Goal: Information Seeking & Learning: Compare options

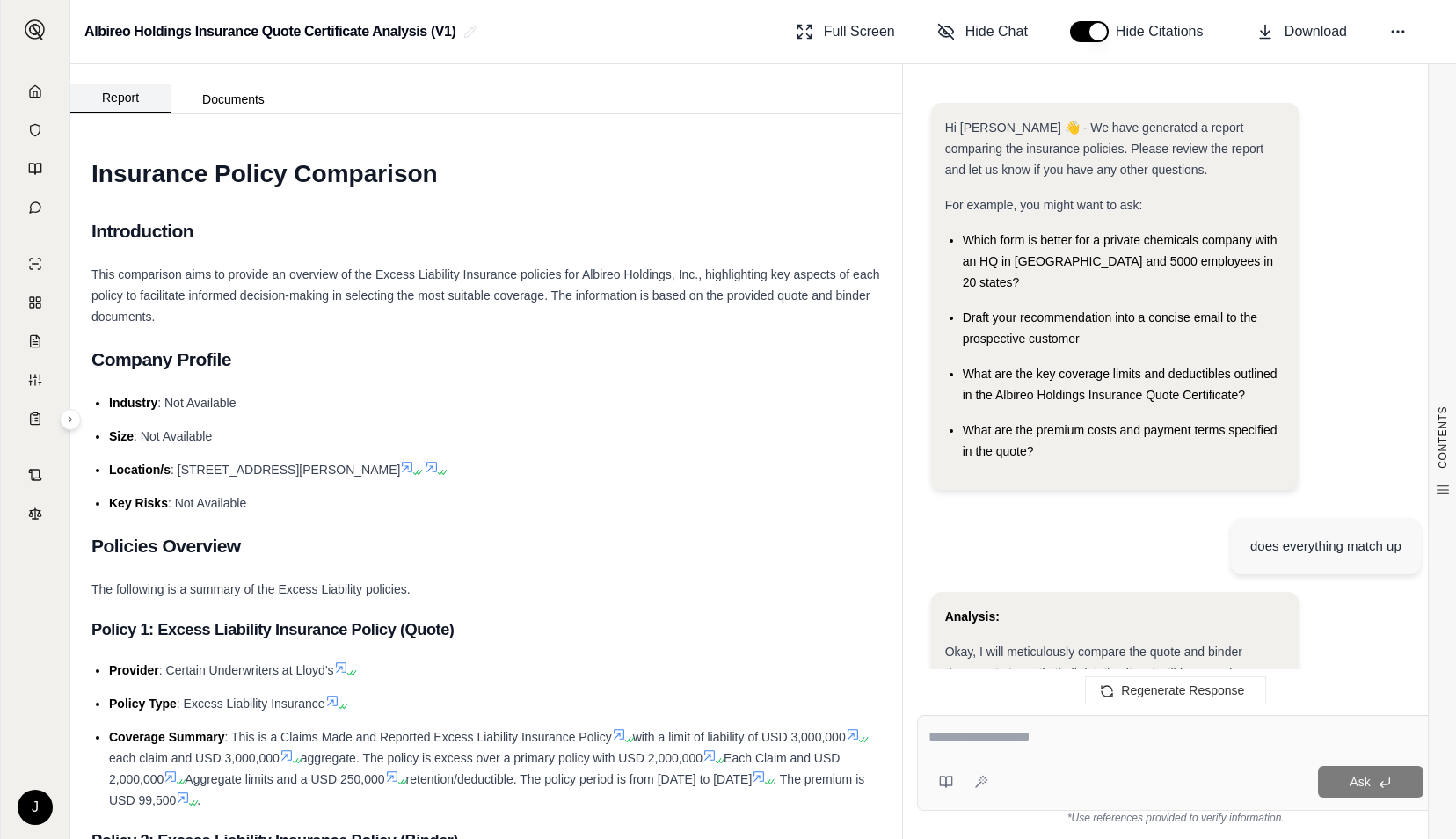
scroll to position [3377, 0]
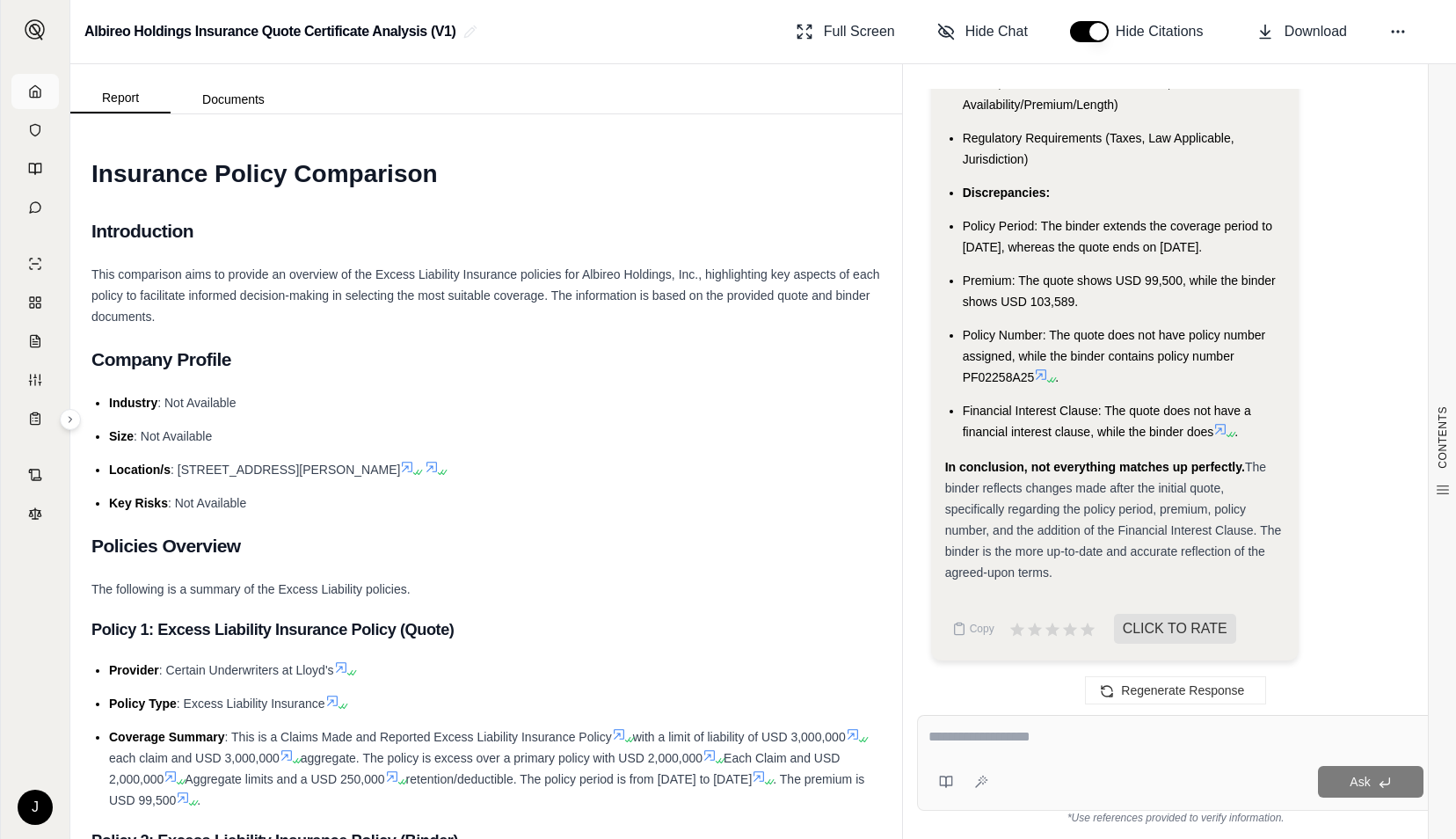
click at [37, 78] on link at bounding box center [34, 92] width 47 height 35
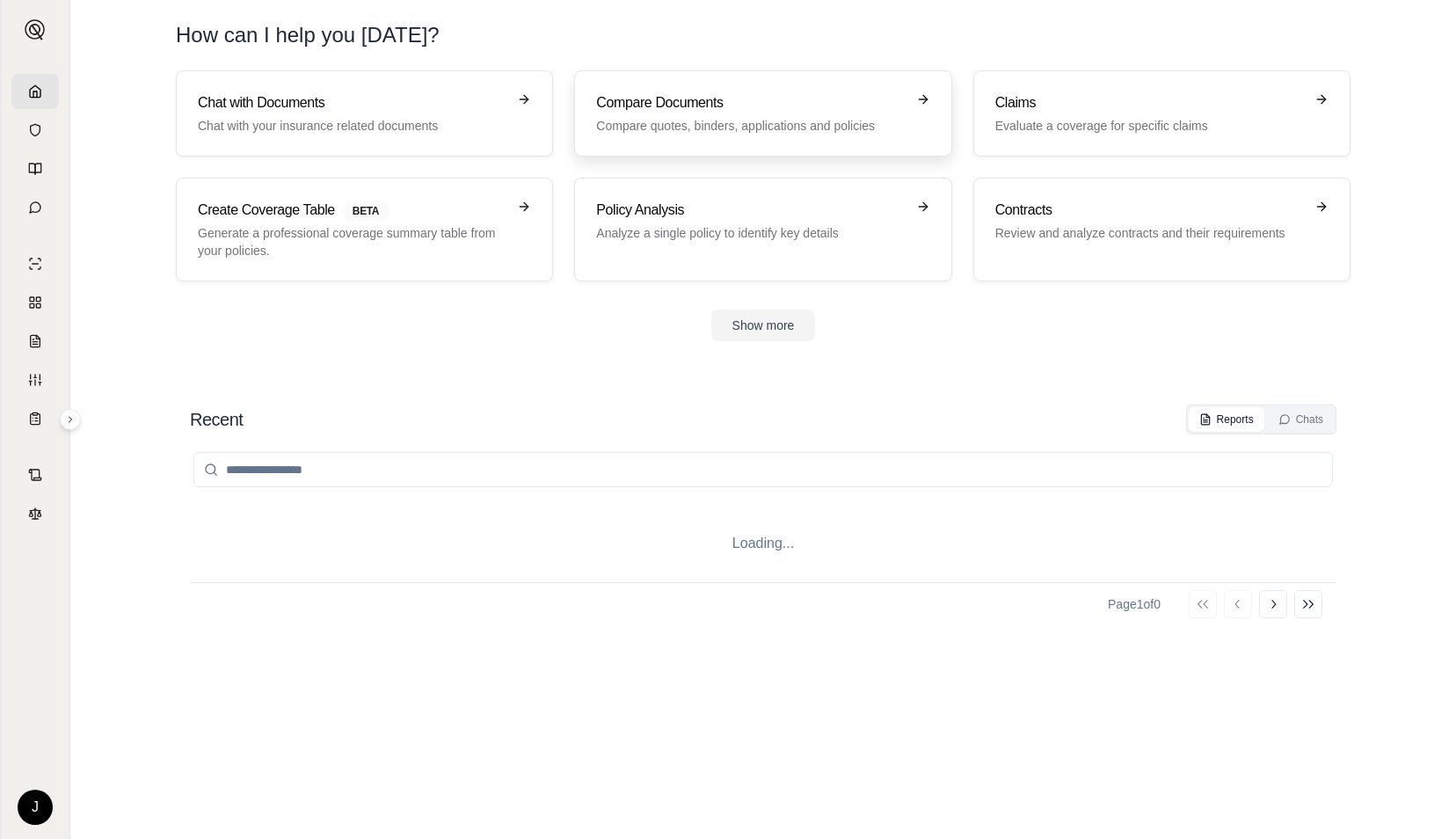
click at [688, 113] on div "Compare Documents Compare quotes, binders, applications and policies" at bounding box center [750, 114] width 309 height 43
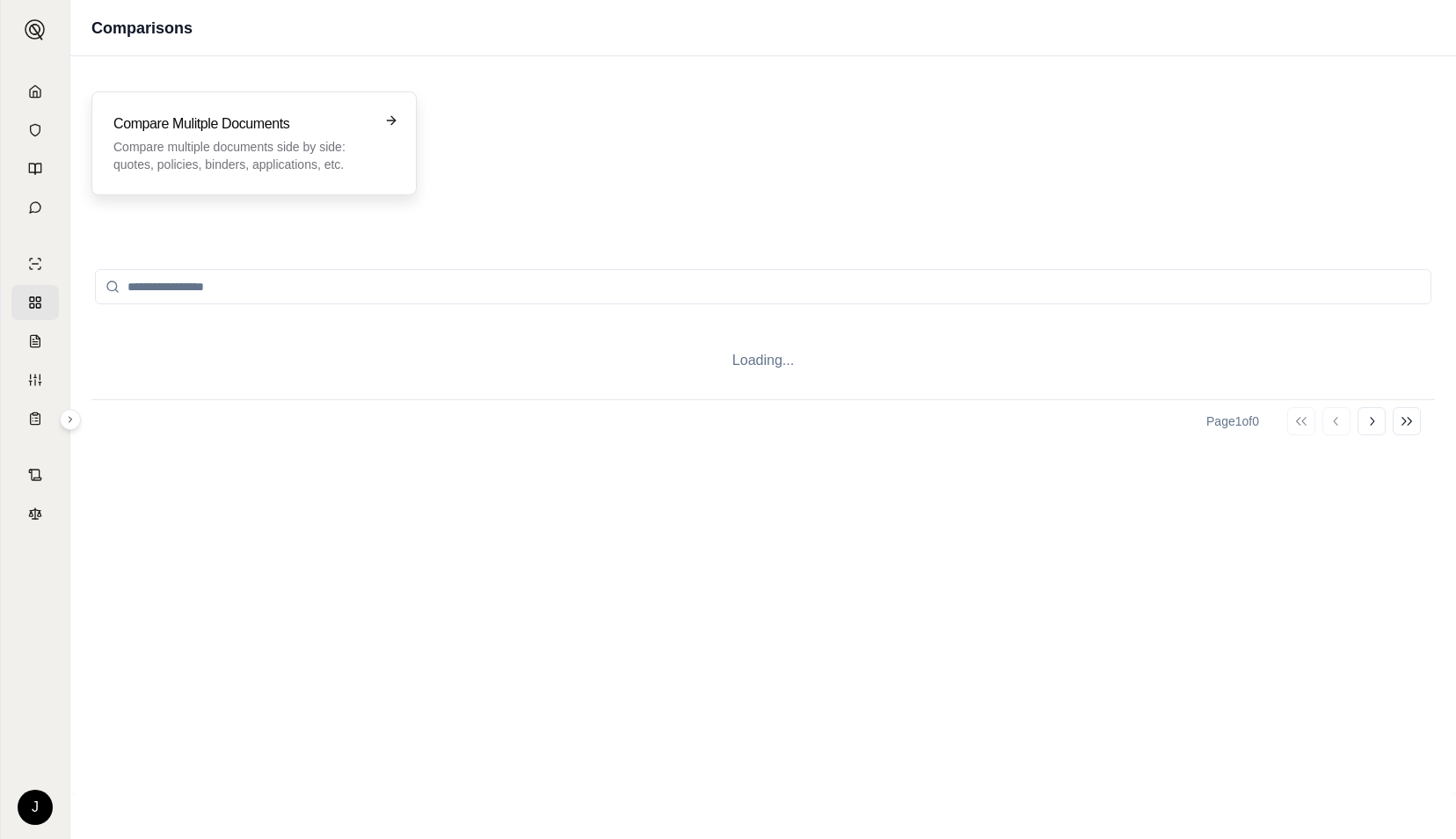
click at [253, 114] on h3 "Compare Mulitple Documents" at bounding box center [241, 123] width 257 height 21
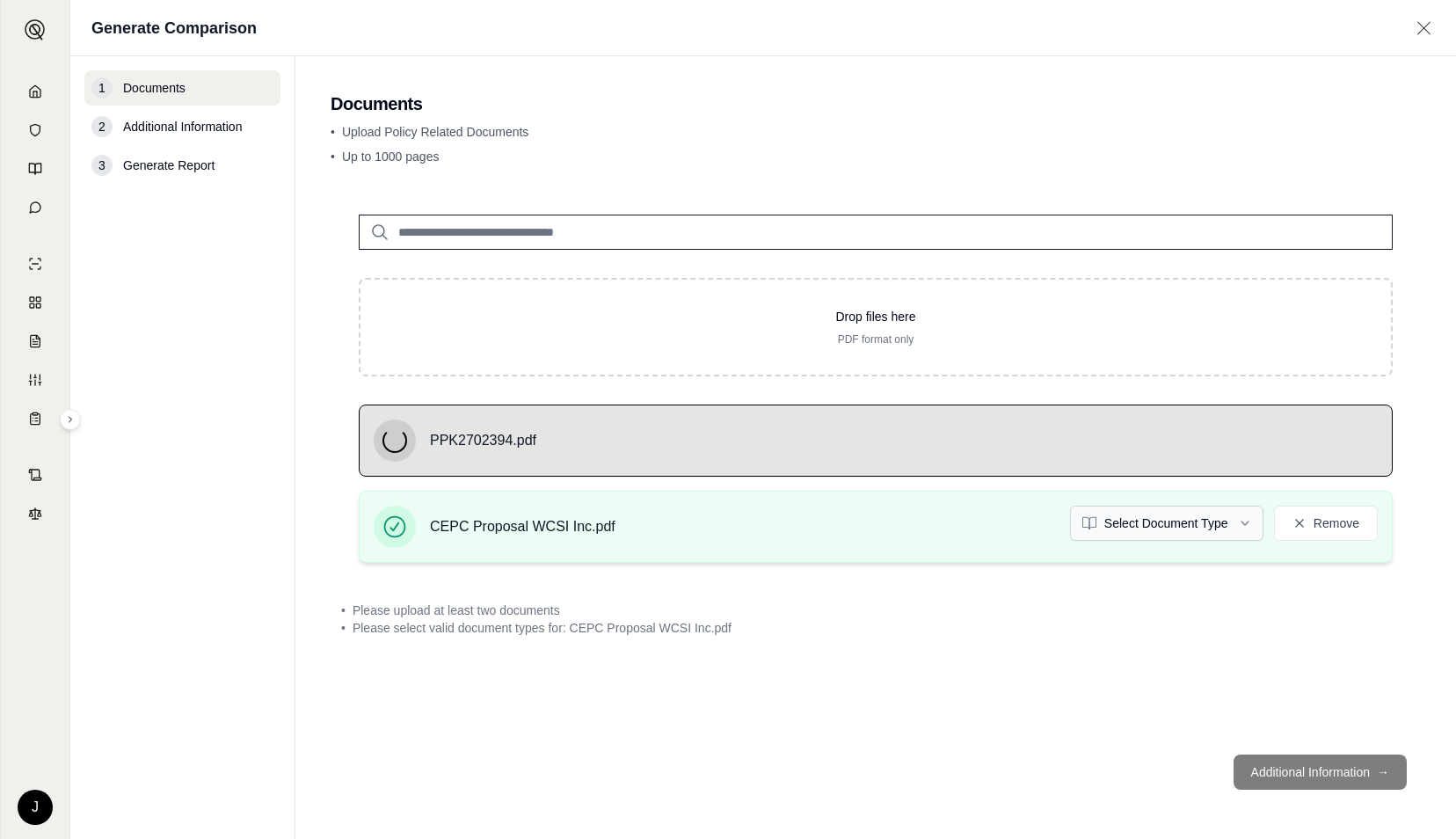
click at [1173, 524] on html "J Generate Comparison 1 Documents 2 Additional Information 3 Generate Report Do…" at bounding box center [728, 419] width 1456 height 839
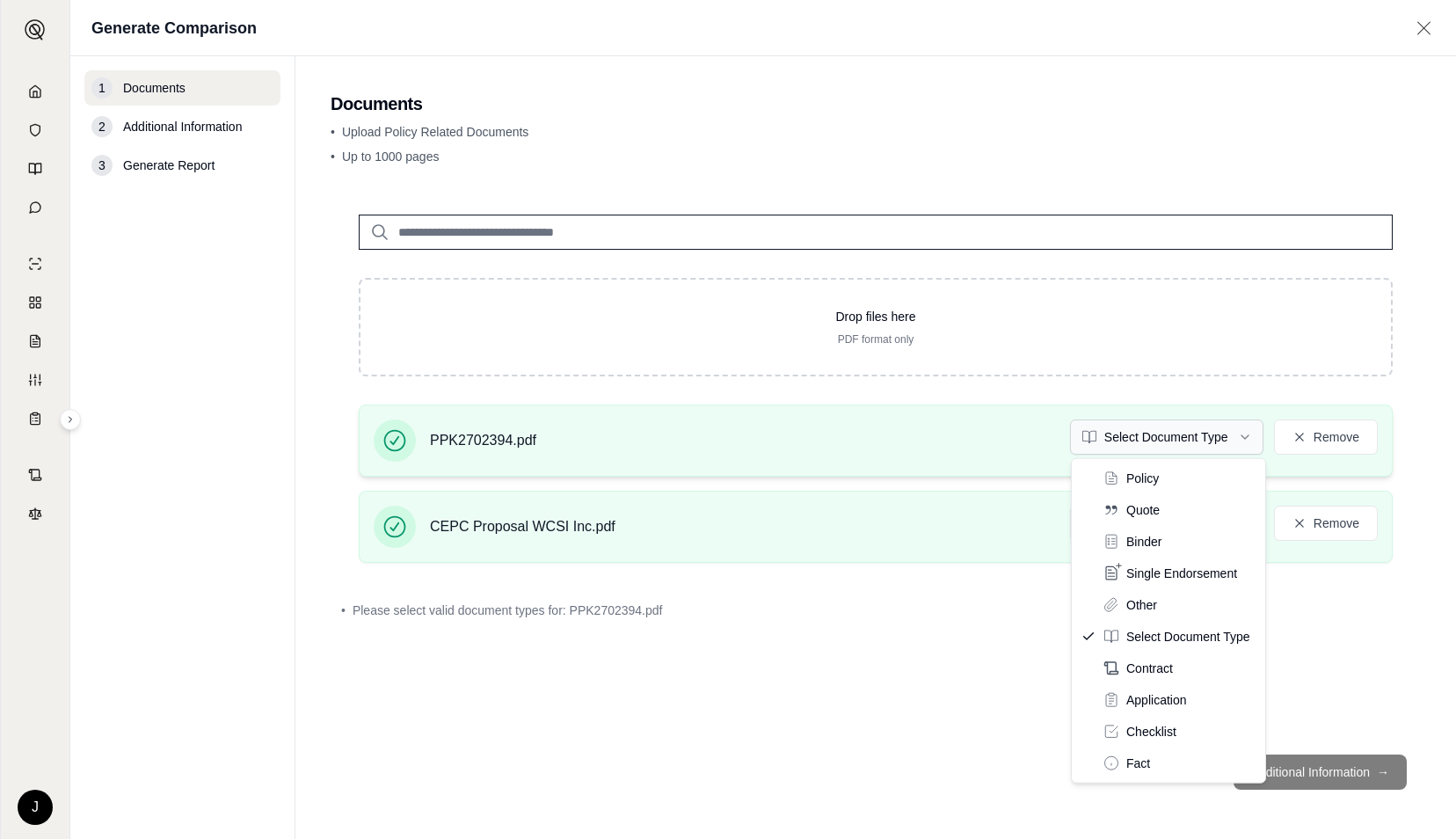
click at [1206, 442] on html "Document type updated successfully J Generate Comparison 1 Documents 2 Addition…" at bounding box center [728, 419] width 1456 height 839
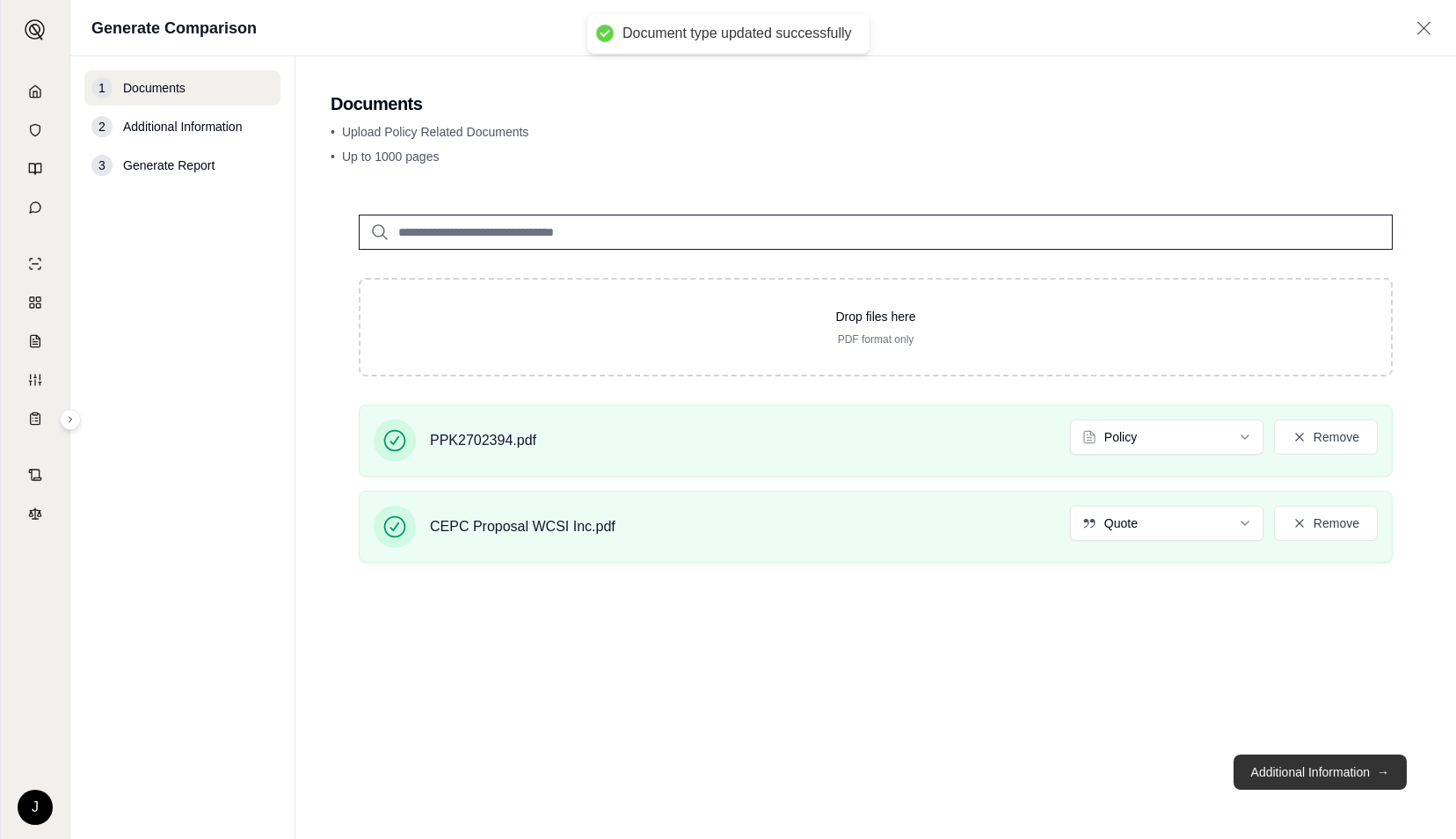
click at [1299, 769] on button "Additional Information →" at bounding box center [1320, 772] width 173 height 35
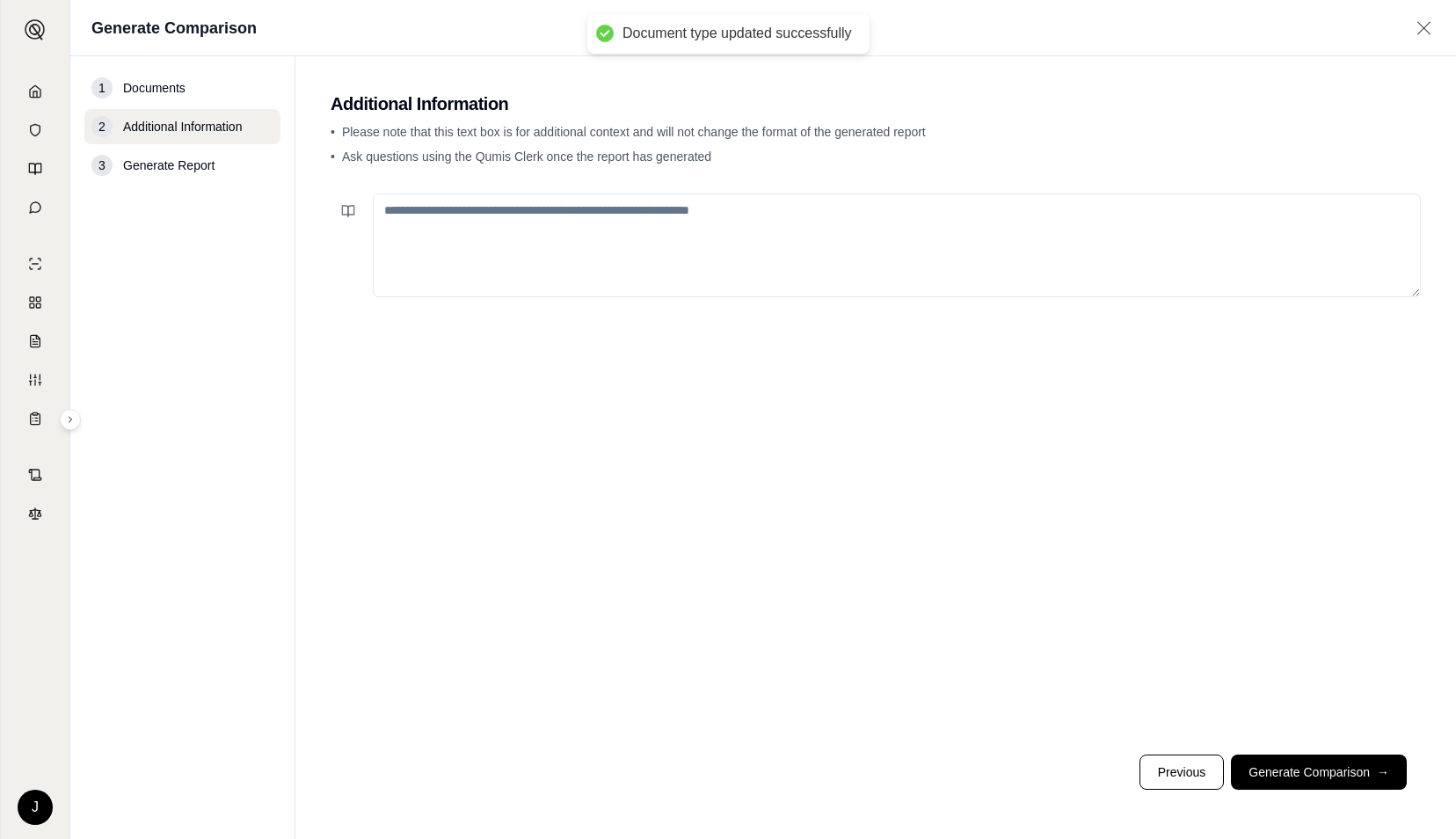
click at [581, 242] on textarea at bounding box center [897, 246] width 1048 height 104
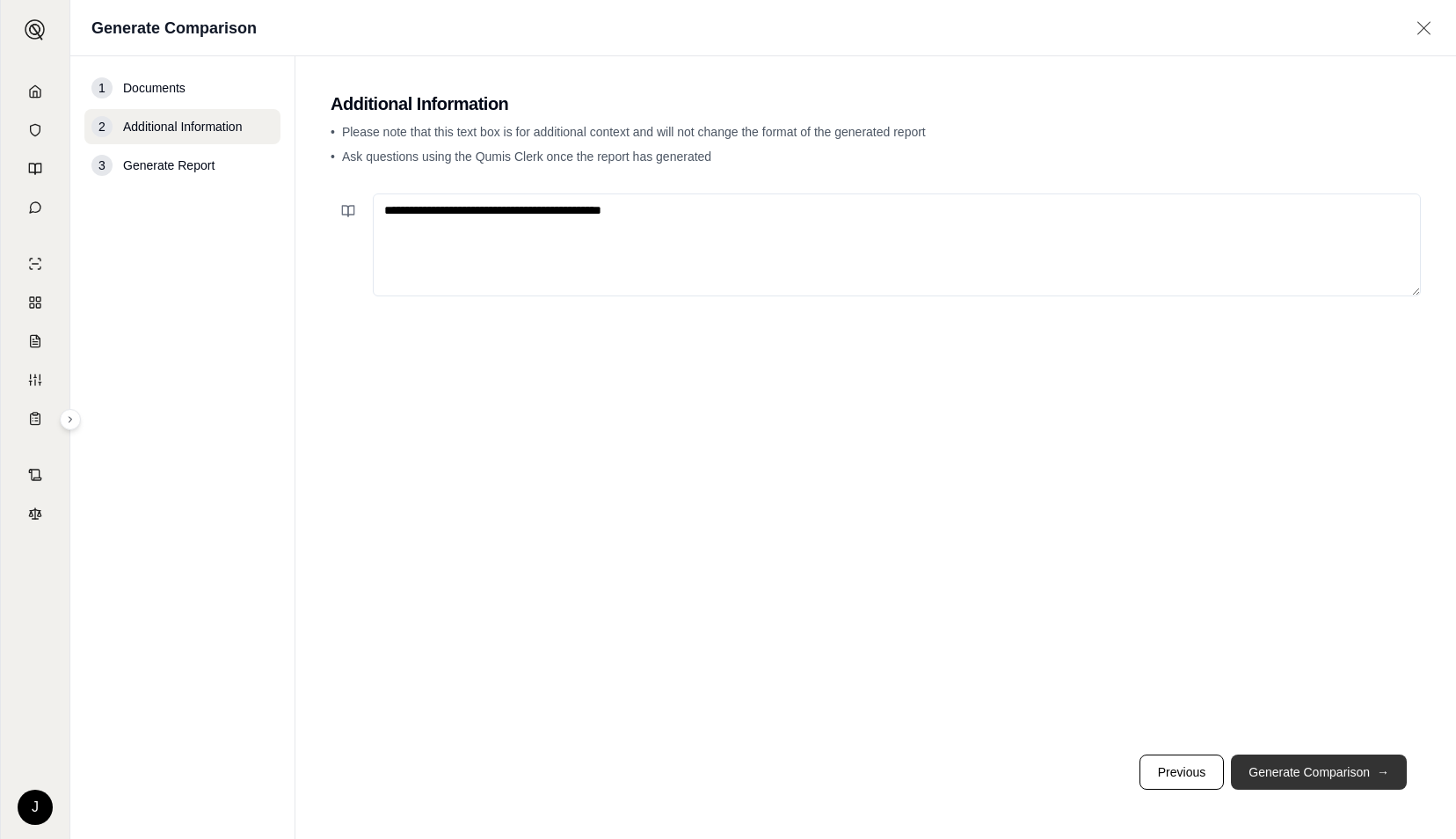
type textarea "**********"
click at [1276, 767] on button "Generate Comparison →" at bounding box center [1319, 772] width 176 height 35
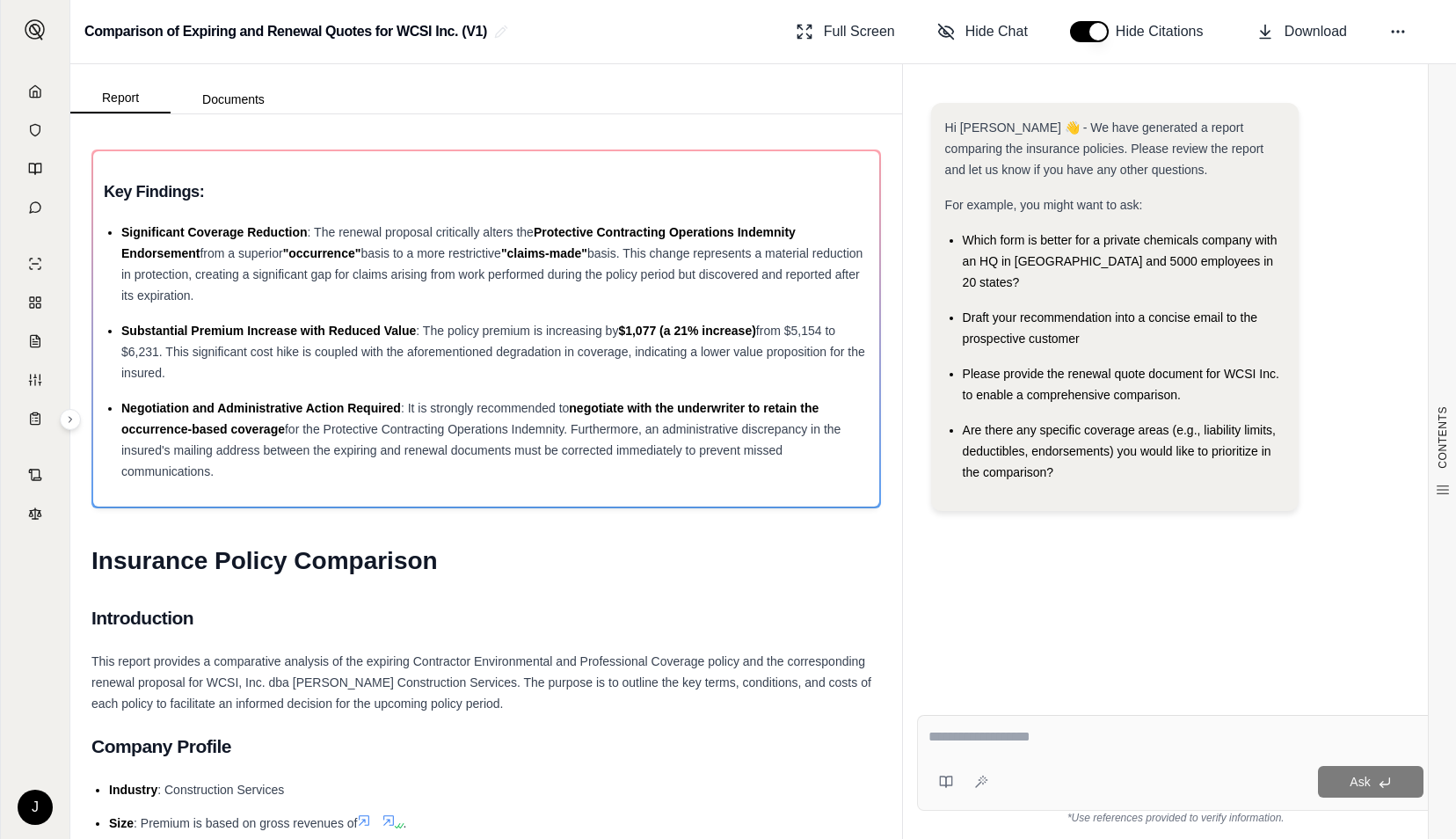
click at [1076, 735] on textarea at bounding box center [1176, 736] width 496 height 21
type textarea "*"
type textarea "**********"
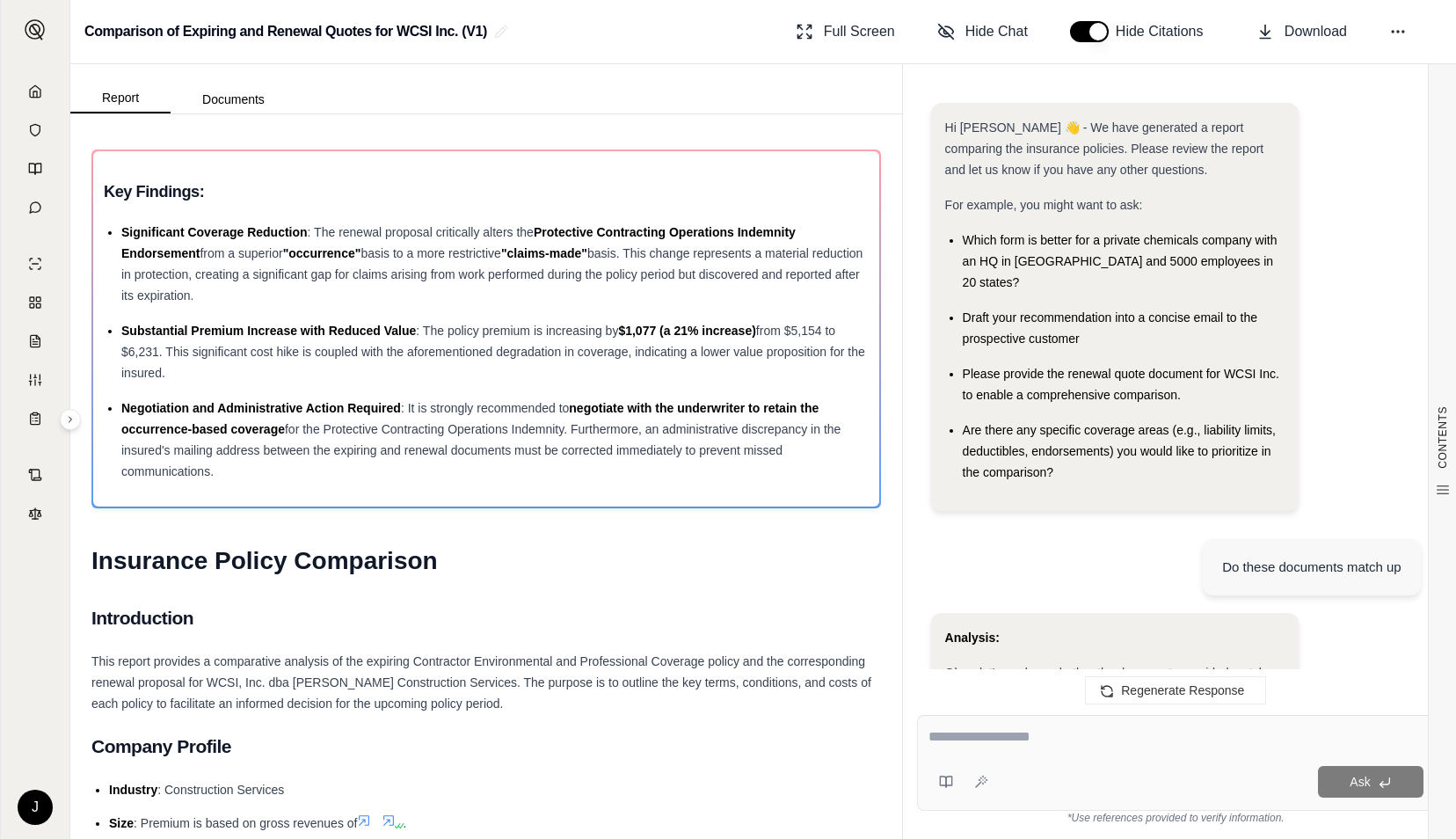
scroll to position [1830, 0]
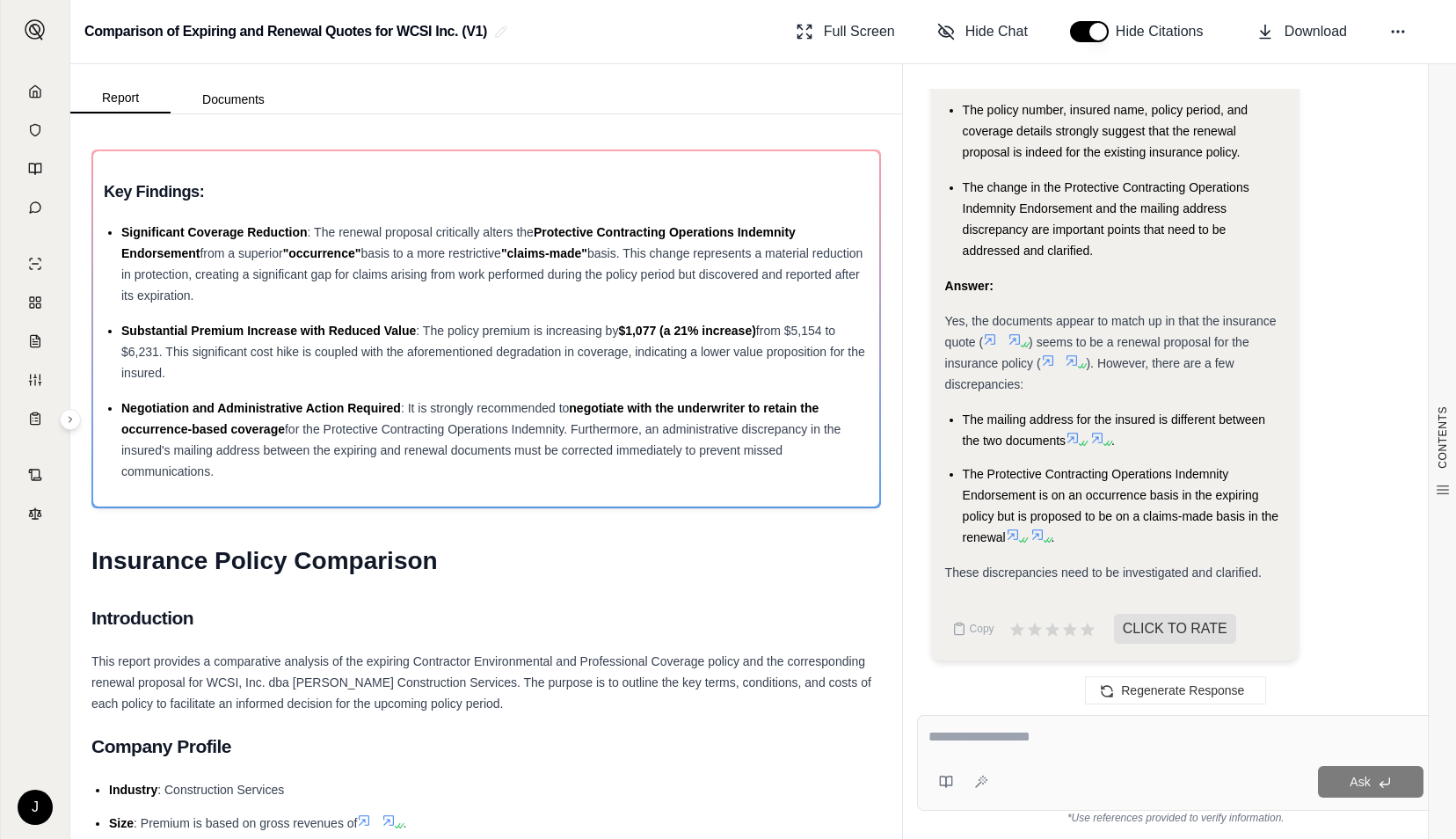
click at [1015, 533] on icon at bounding box center [1013, 534] width 10 height 10
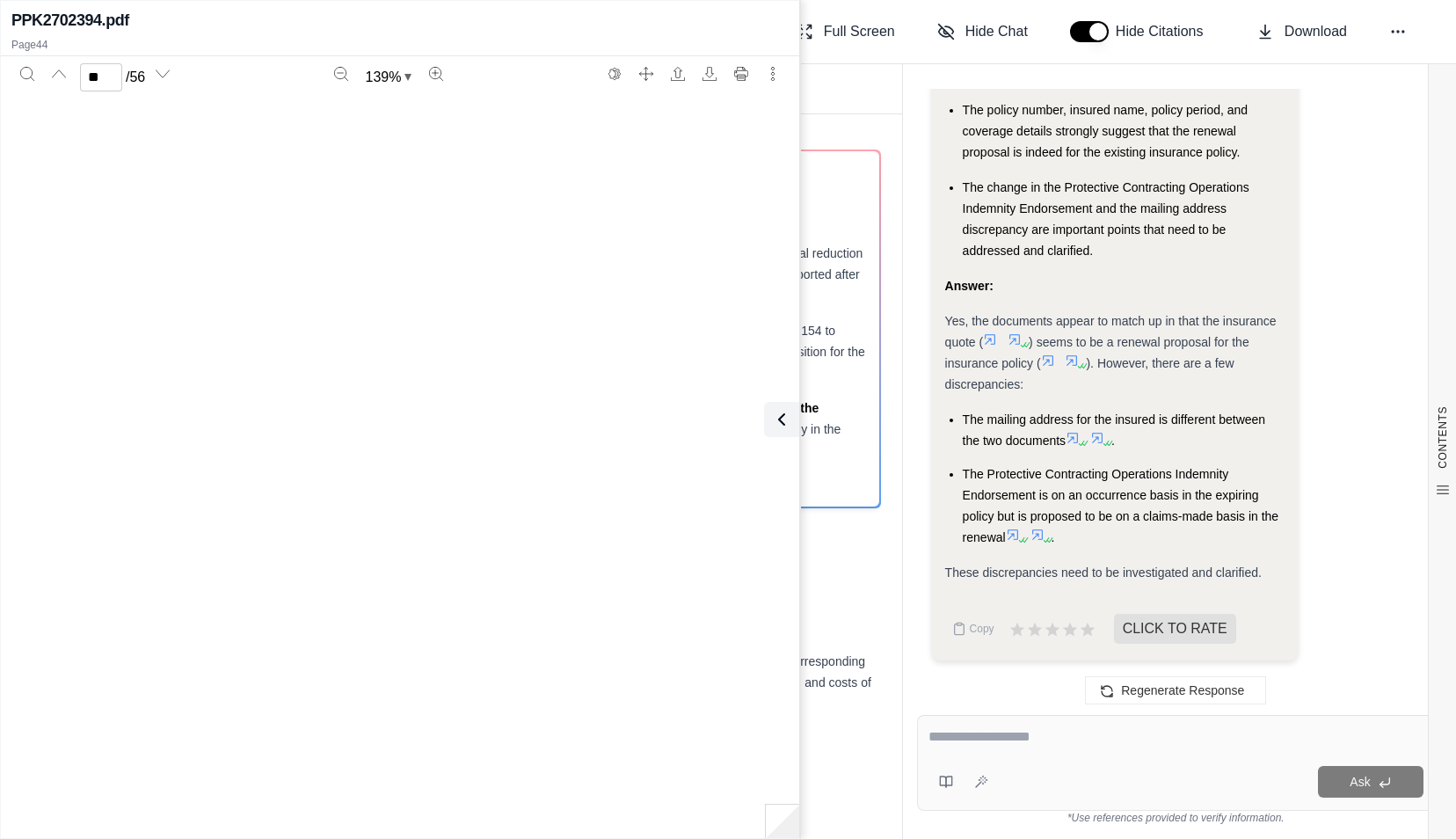
scroll to position [41677, 0]
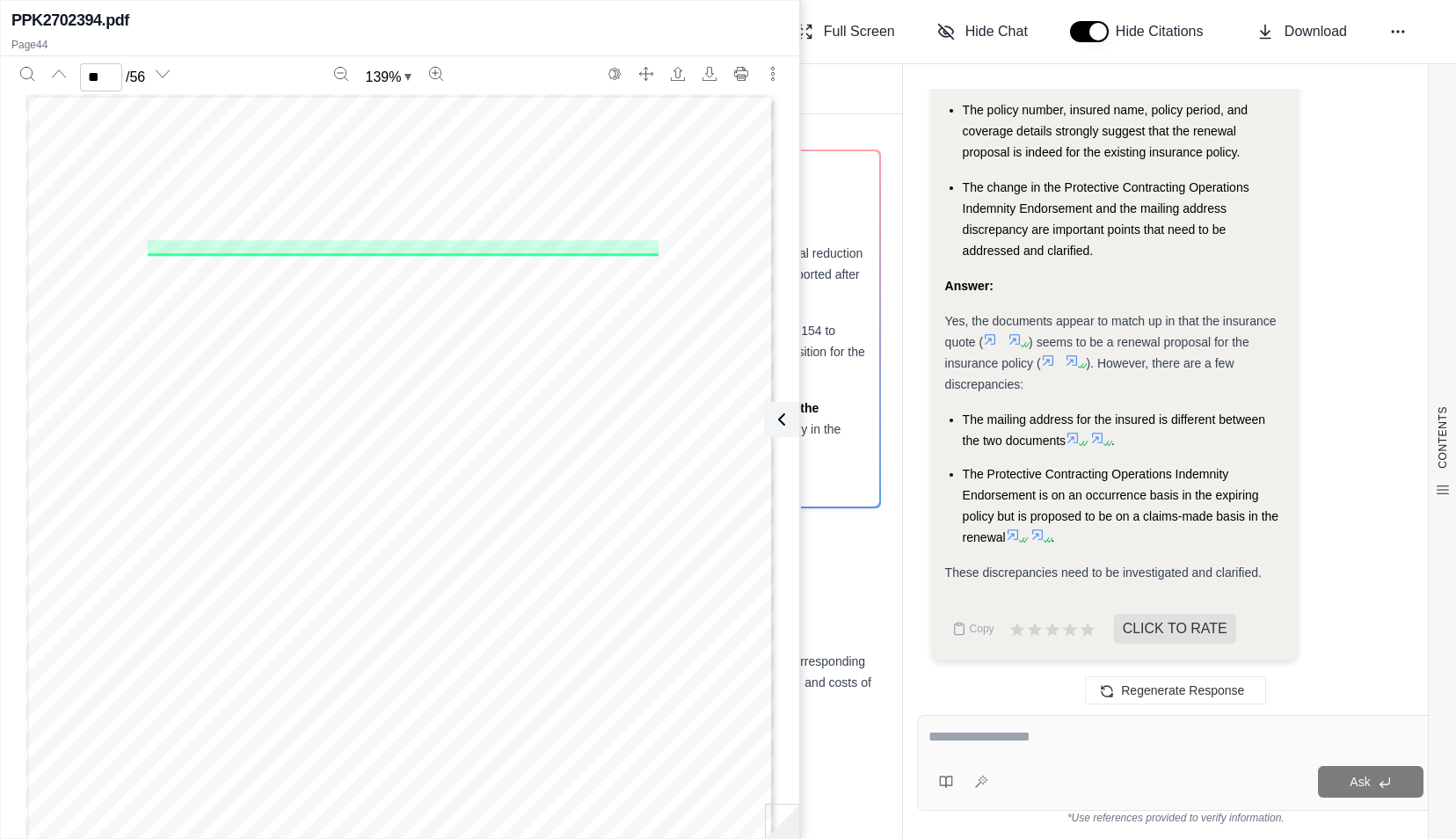
click at [1037, 535] on icon at bounding box center [1037, 534] width 14 height 14
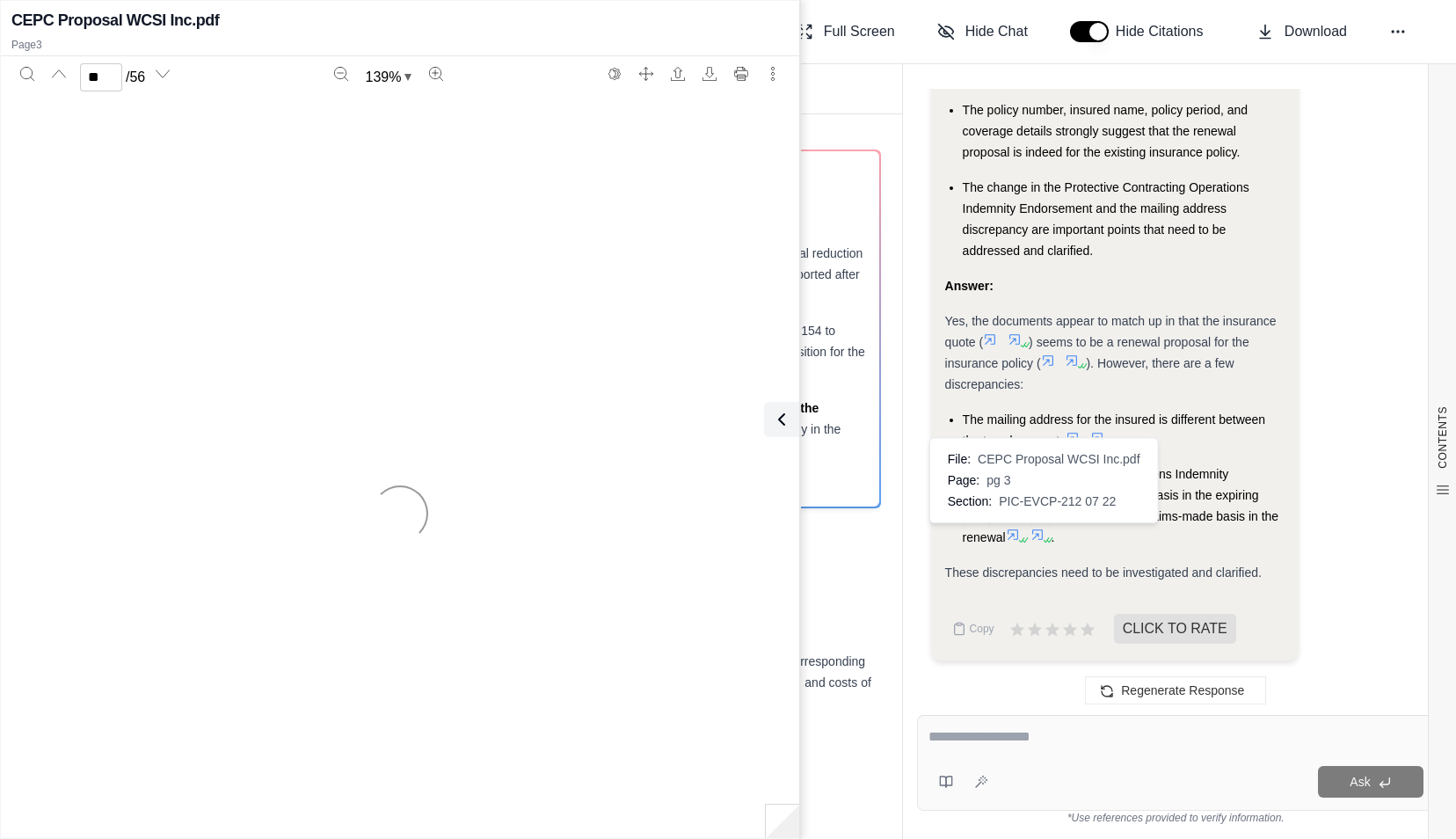
type input "*"
click at [1042, 531] on icon at bounding box center [1037, 534] width 14 height 14
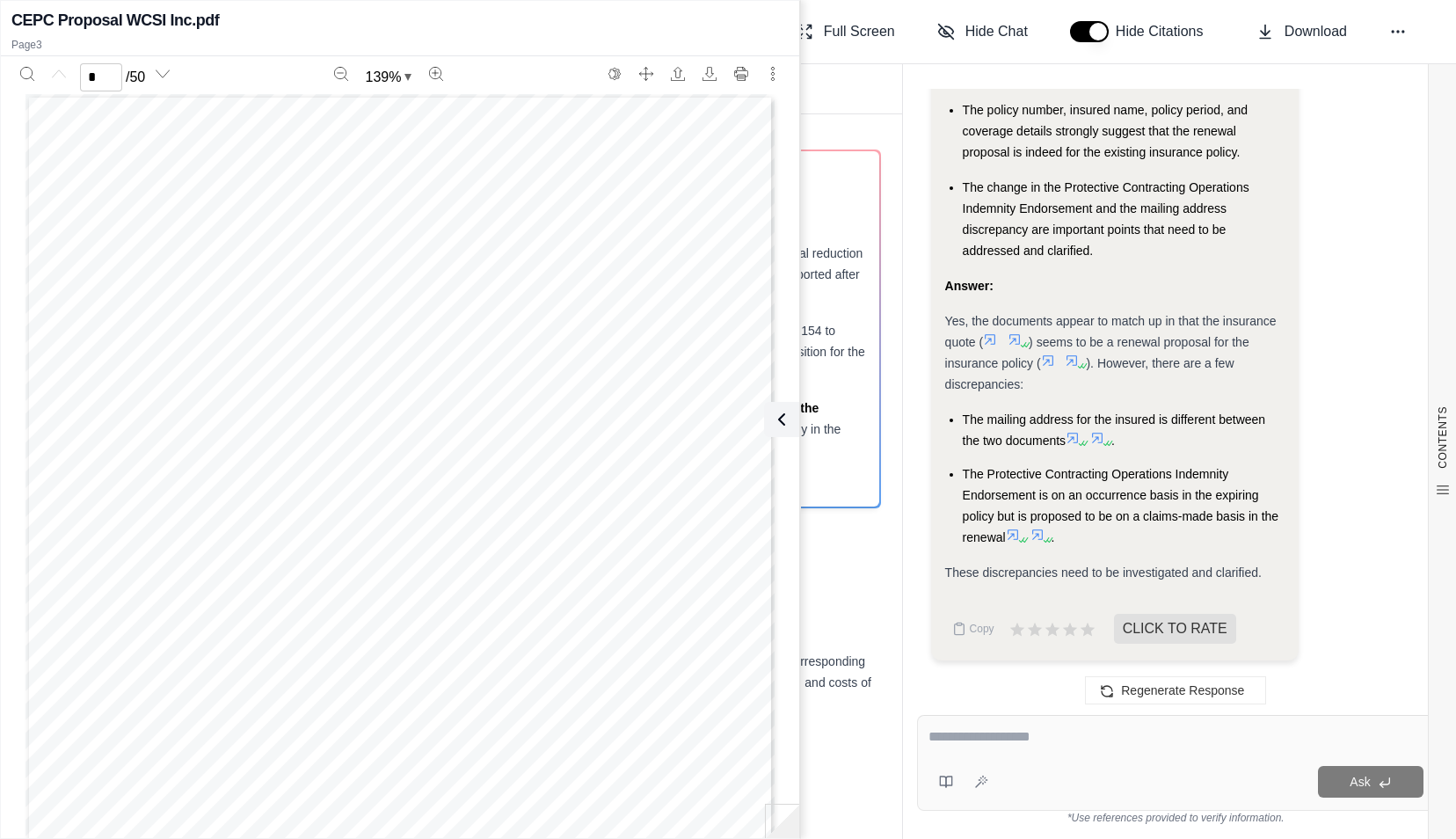
click at [1012, 535] on icon at bounding box center [1013, 534] width 14 height 14
click at [1014, 535] on icon at bounding box center [1013, 534] width 10 height 10
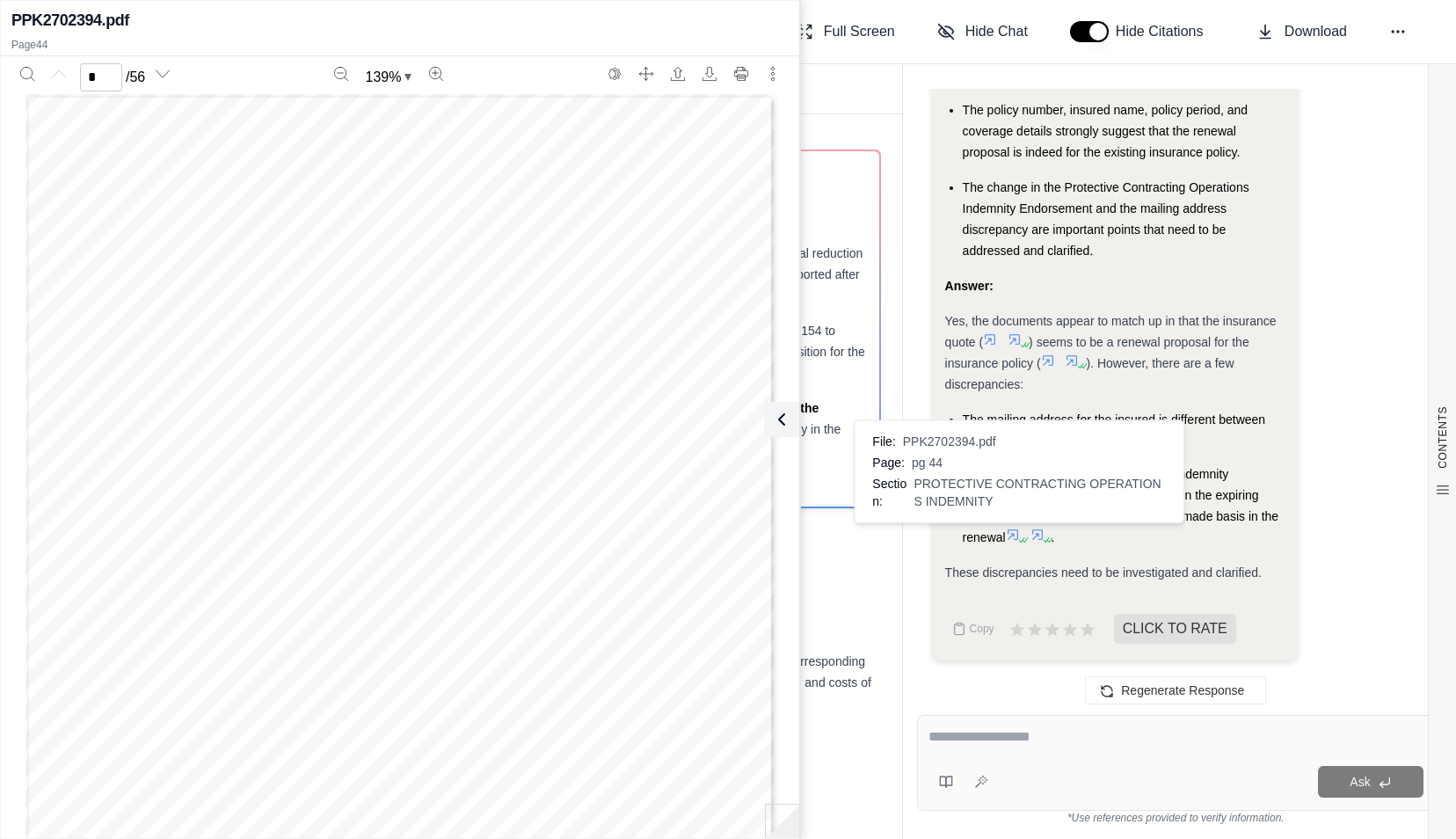
click at [1015, 533] on icon at bounding box center [1013, 534] width 10 height 10
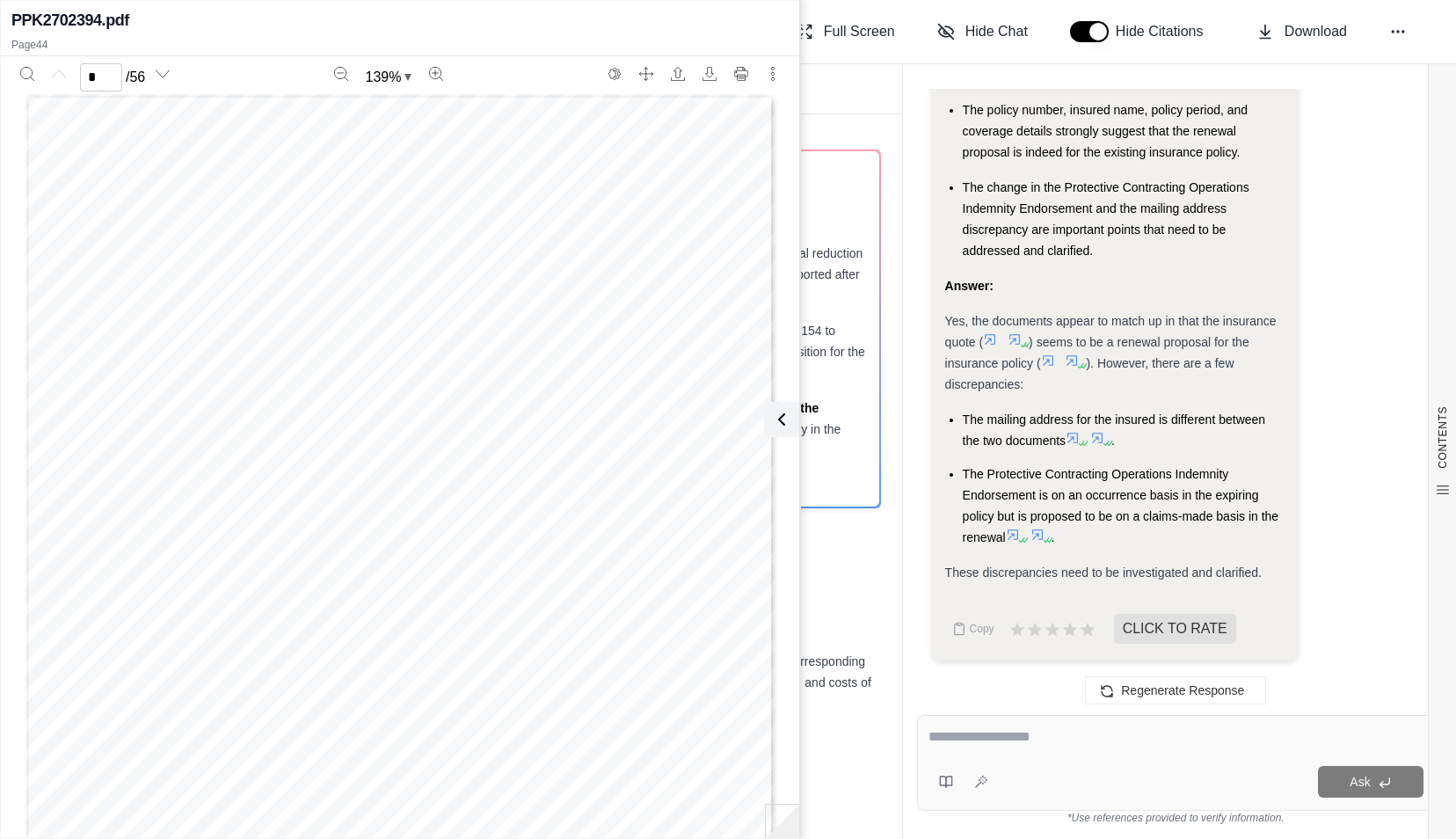
click at [1015, 533] on icon at bounding box center [1013, 534] width 10 height 10
click at [1122, 480] on li "The Protective Contracting Operations Indemnity Endorsement is on an occurrence…" at bounding box center [1123, 505] width 322 height 84
click at [793, 424] on button at bounding box center [778, 419] width 35 height 35
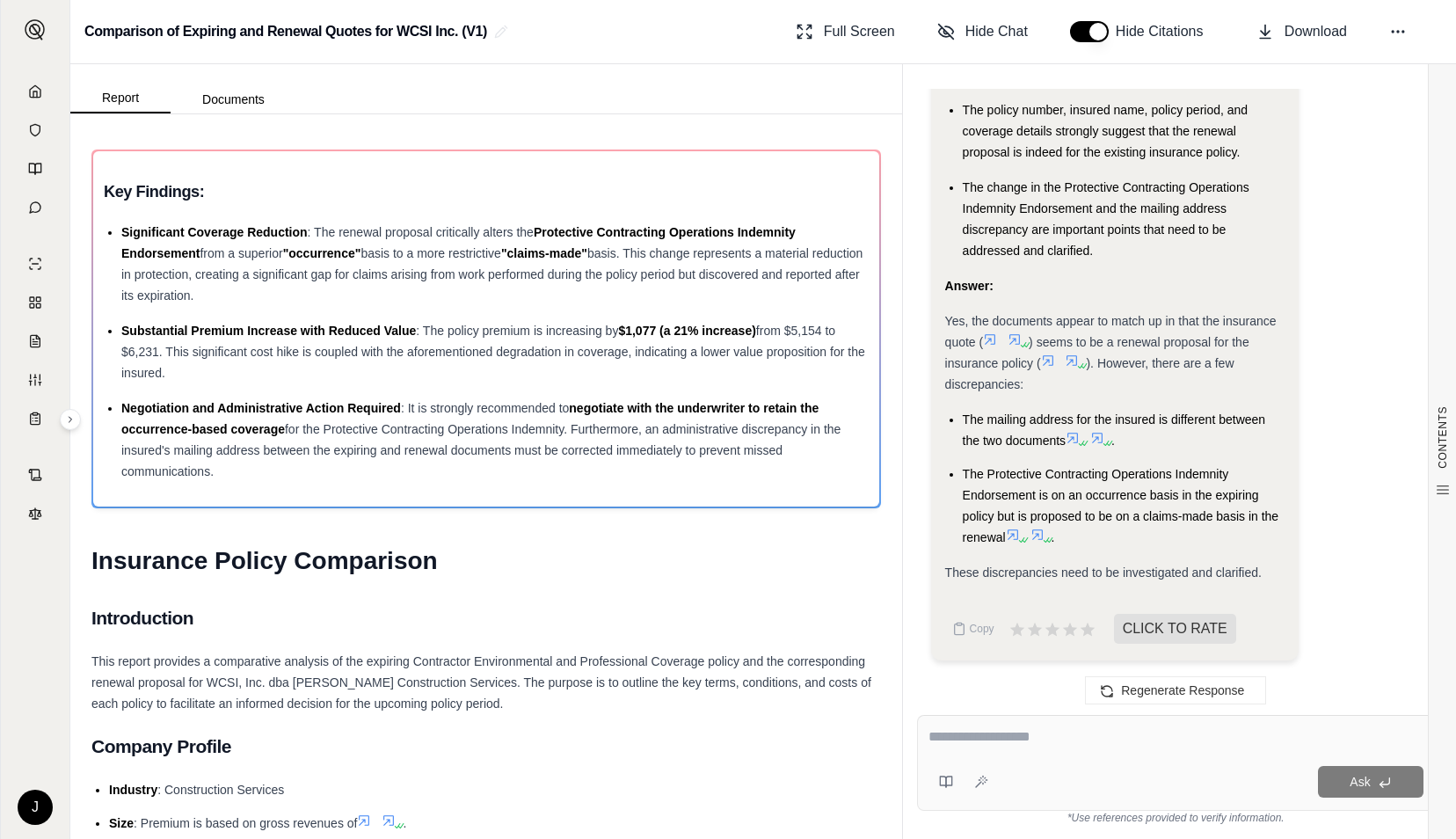
click at [1016, 533] on icon at bounding box center [1013, 534] width 10 height 10
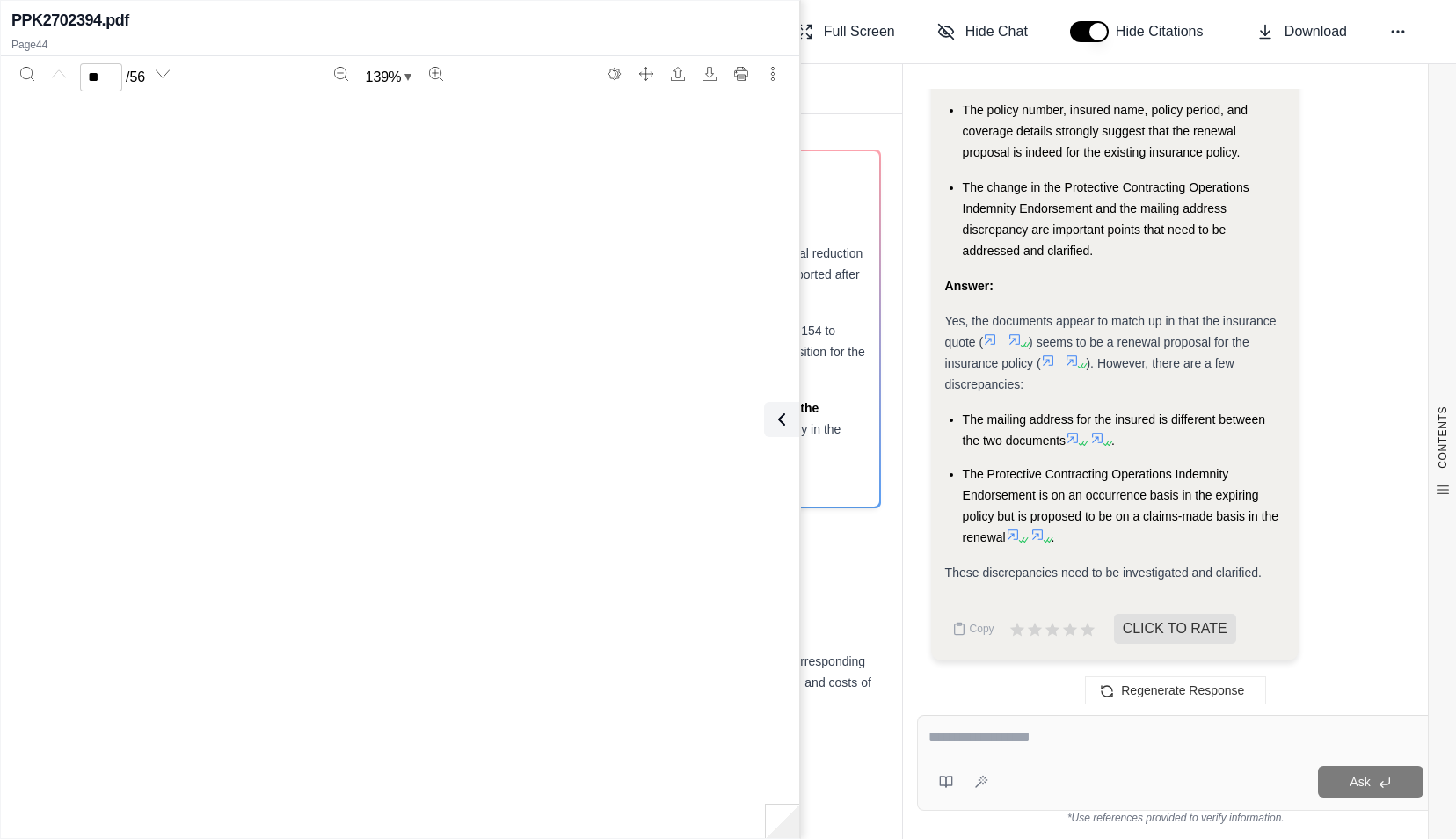
type input "**"
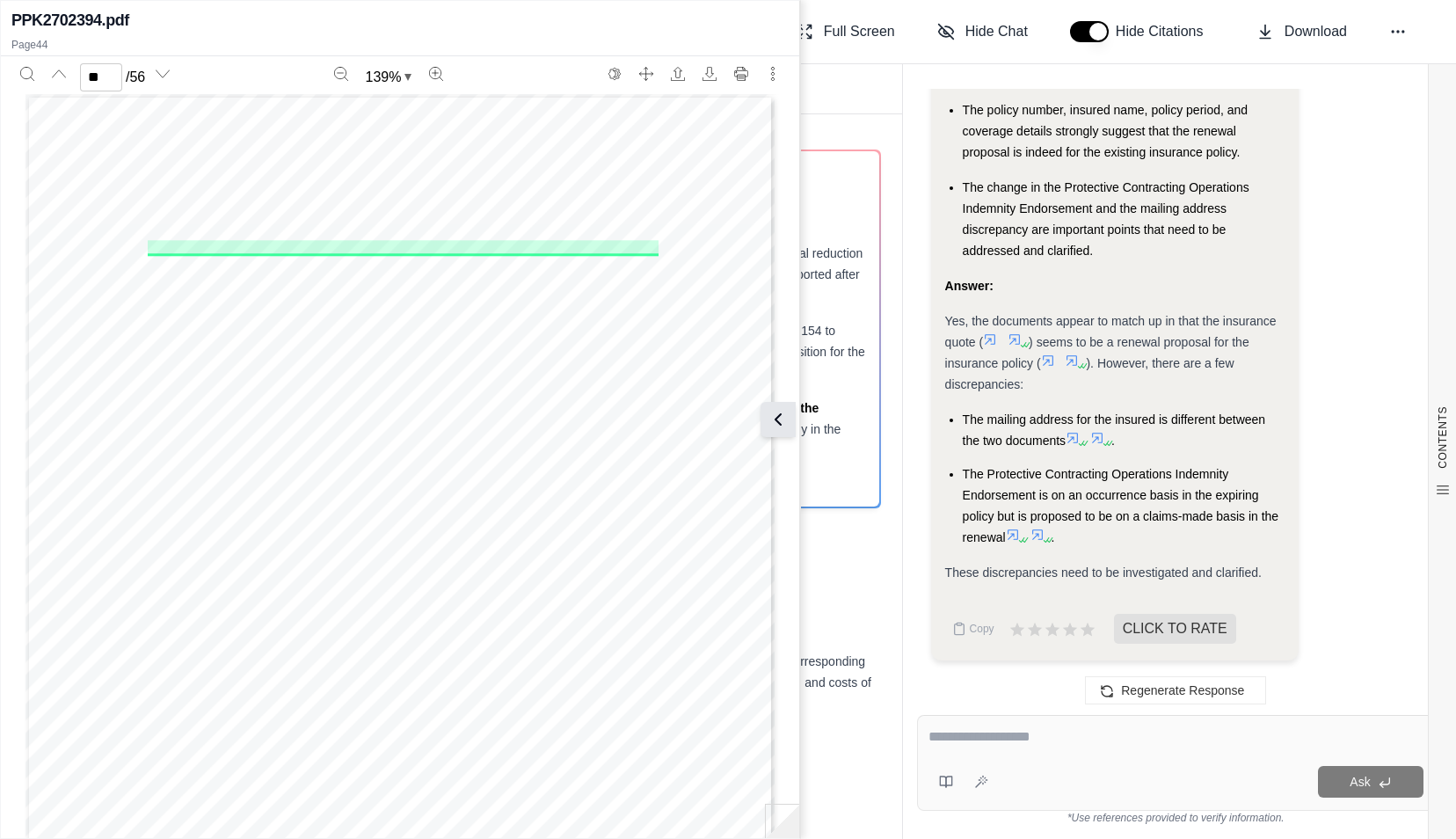
click at [785, 415] on icon at bounding box center [778, 419] width 21 height 21
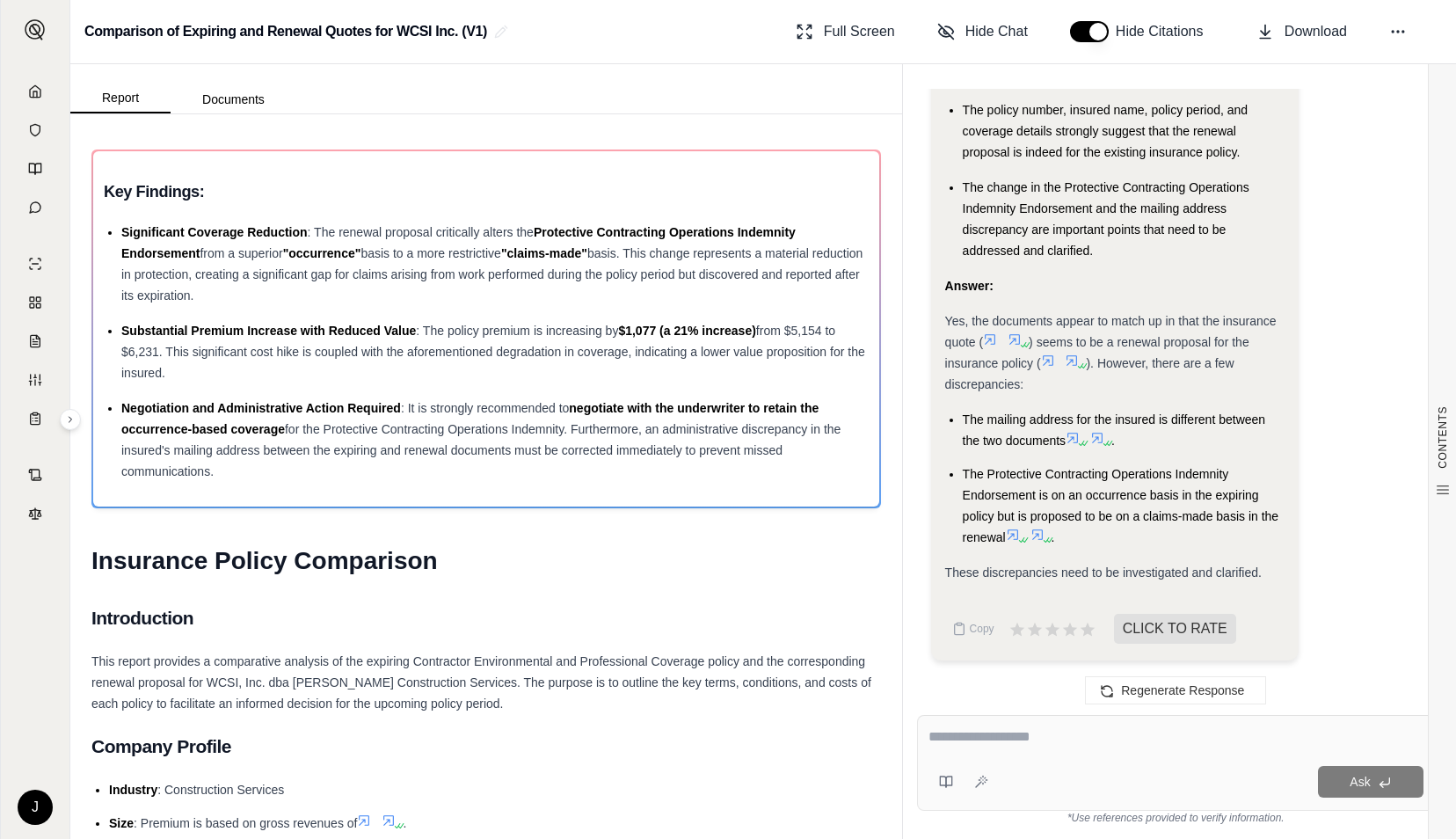
click at [1038, 534] on icon at bounding box center [1037, 534] width 14 height 14
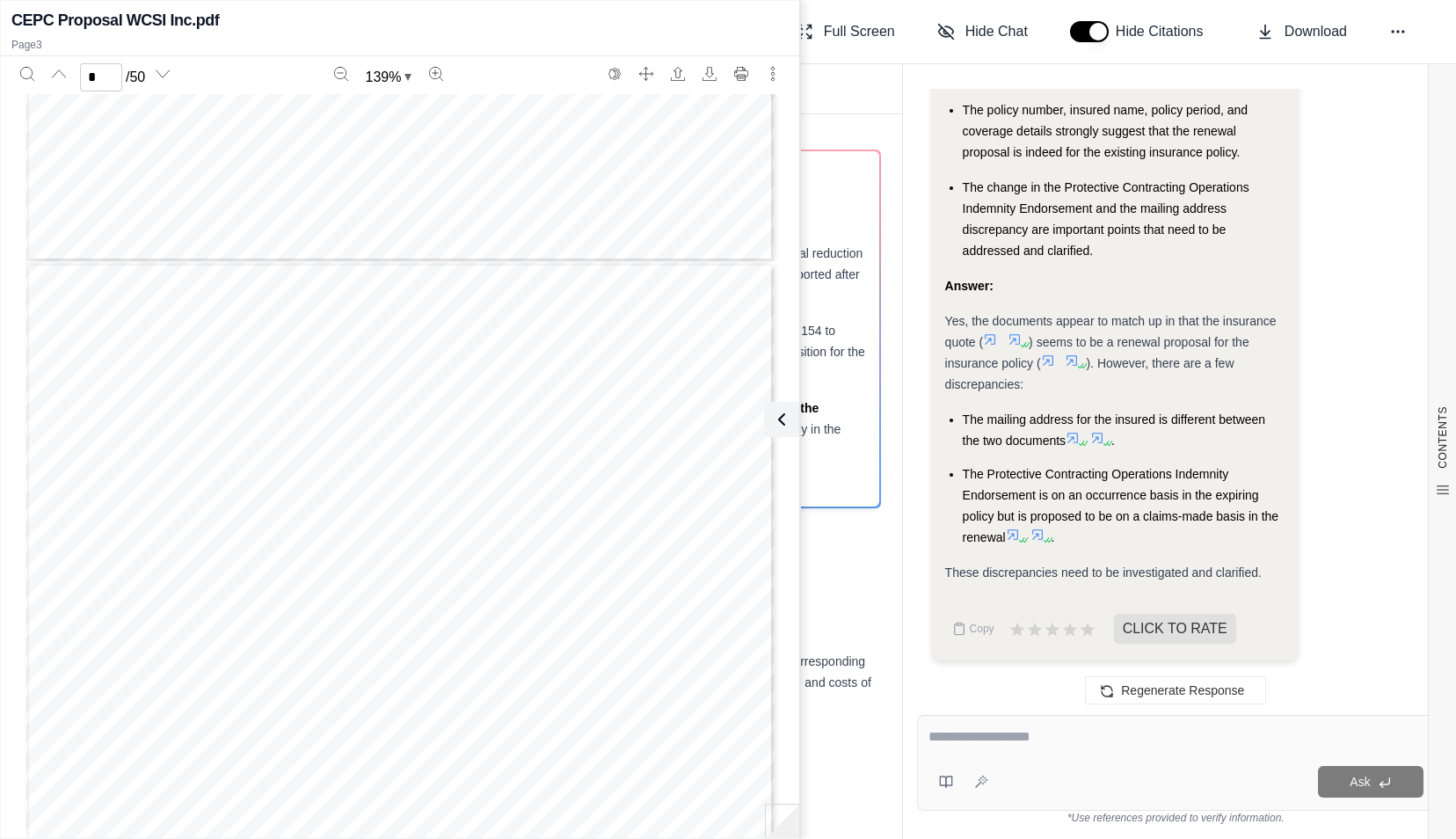
type input "*"
click at [773, 416] on icon at bounding box center [778, 419] width 21 height 21
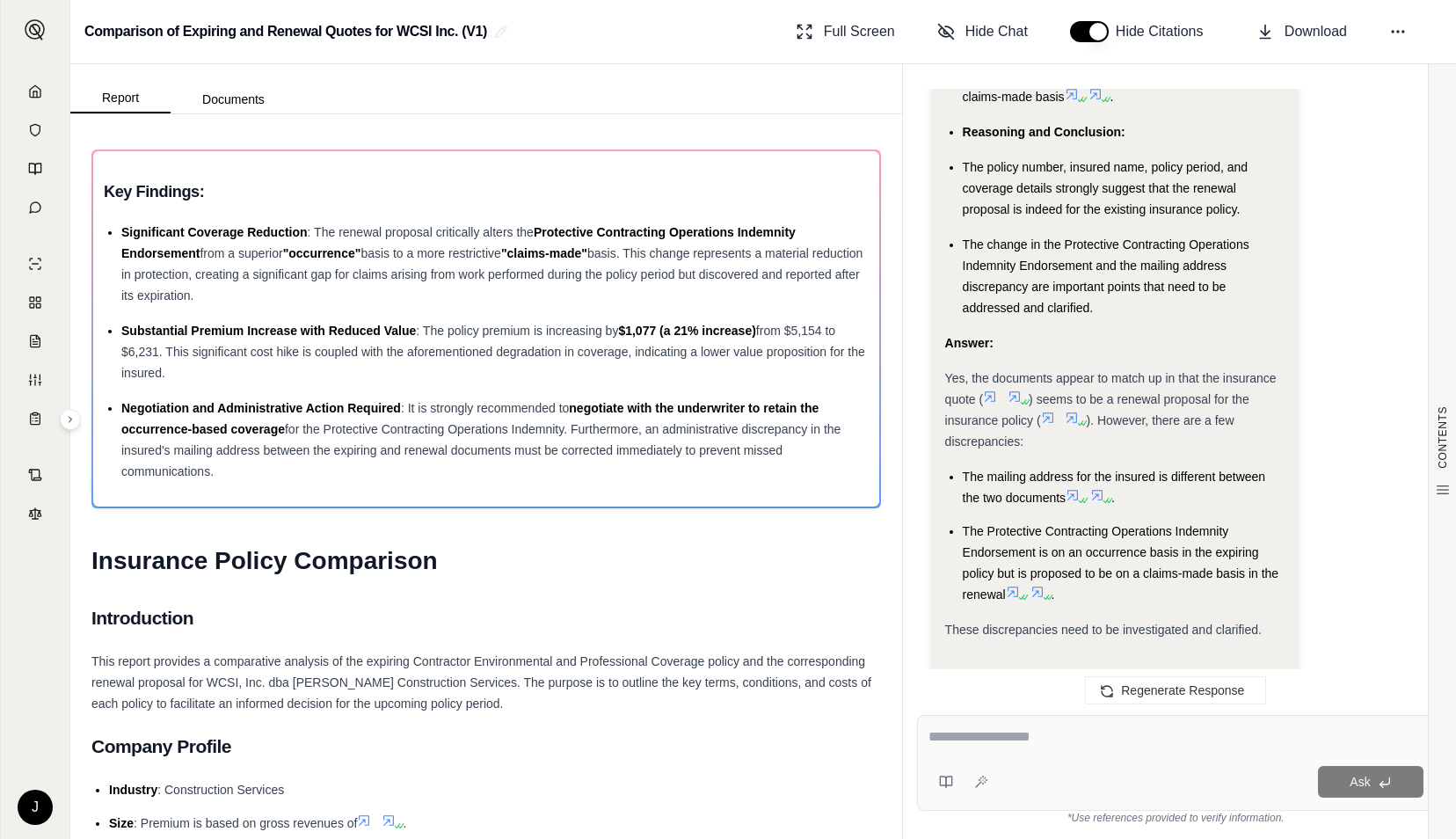
scroll to position [1830, 0]
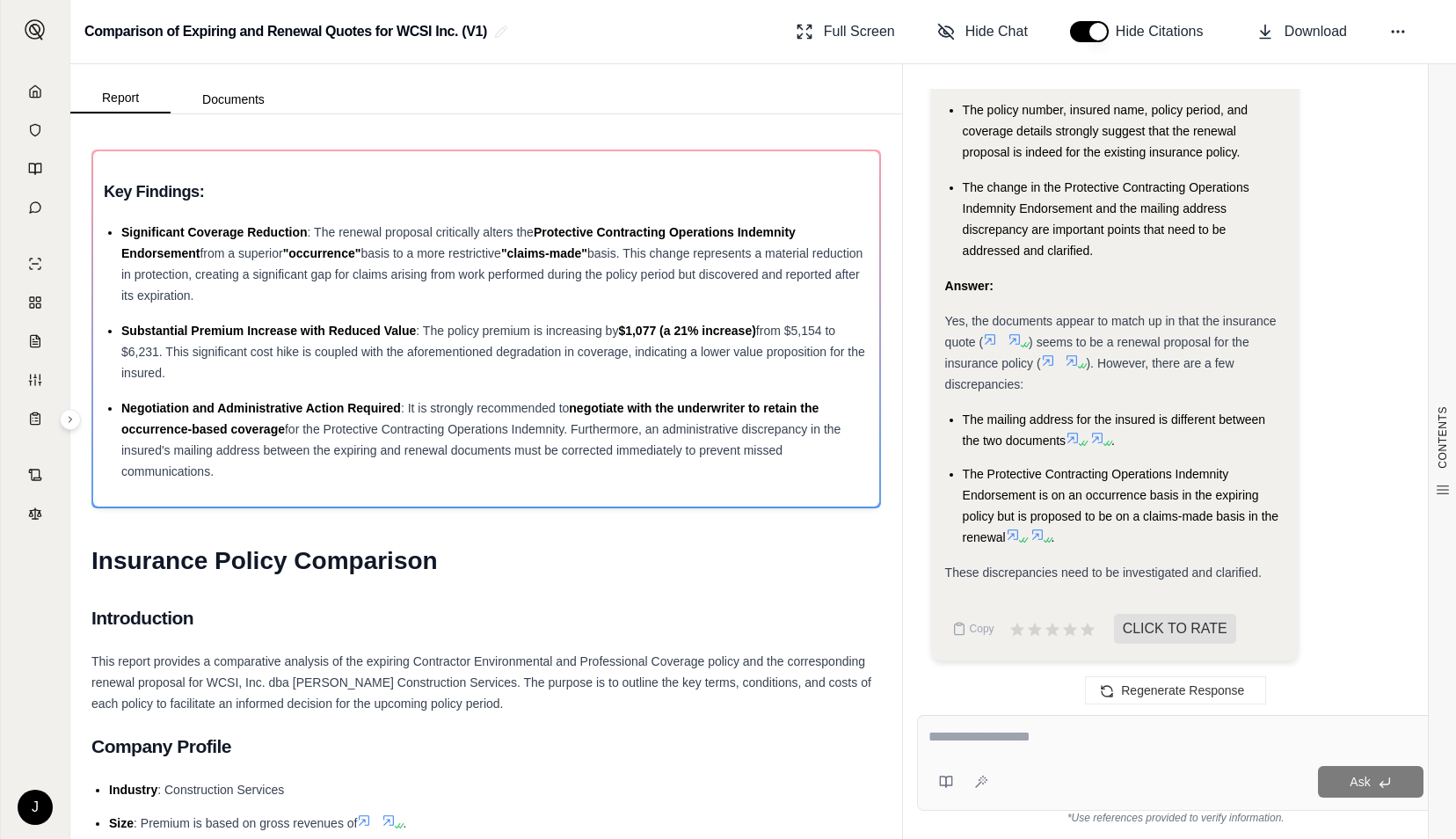
click at [989, 741] on textarea at bounding box center [1176, 736] width 496 height 21
type textarea "**********"
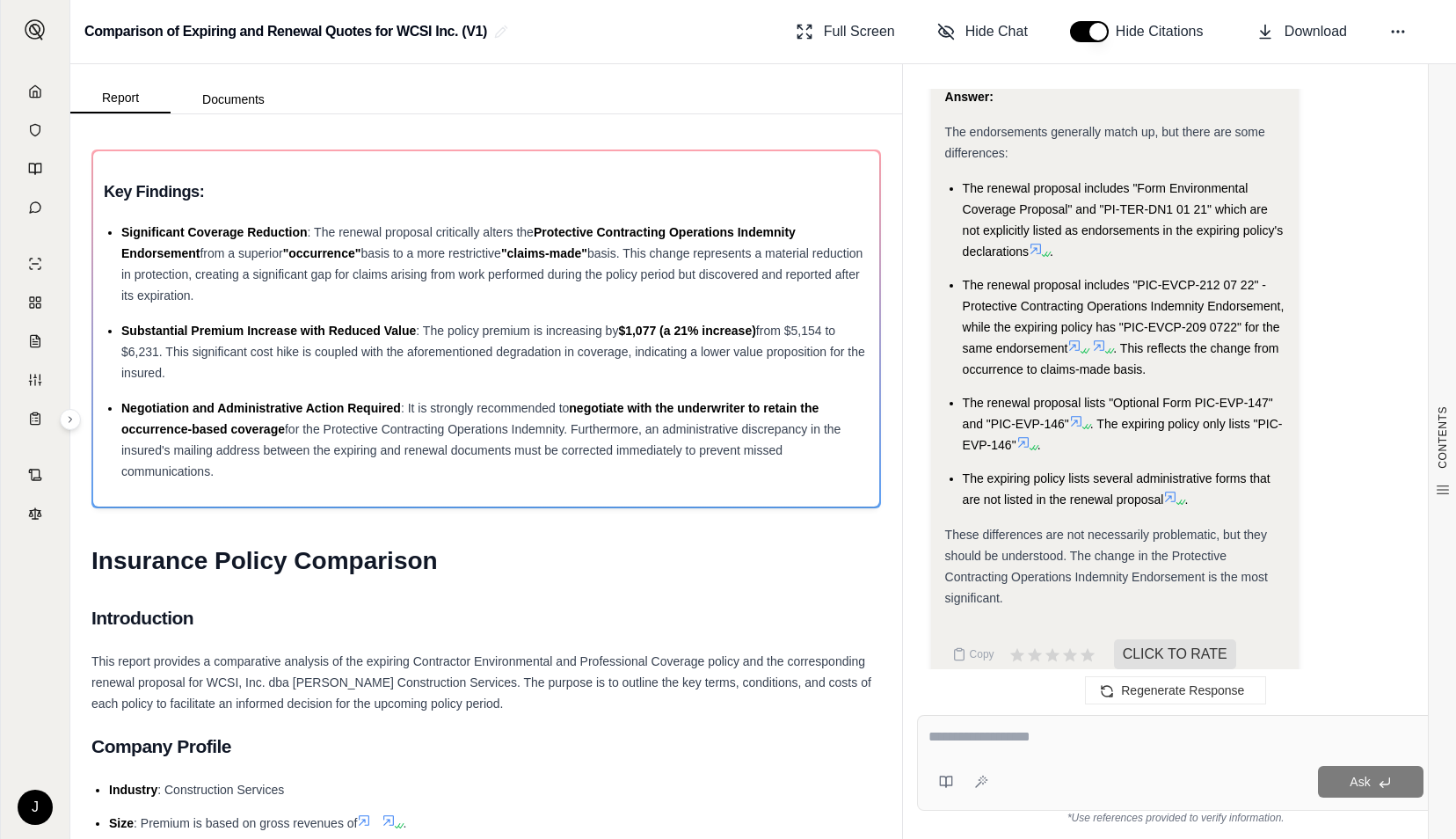
scroll to position [6111, 0]
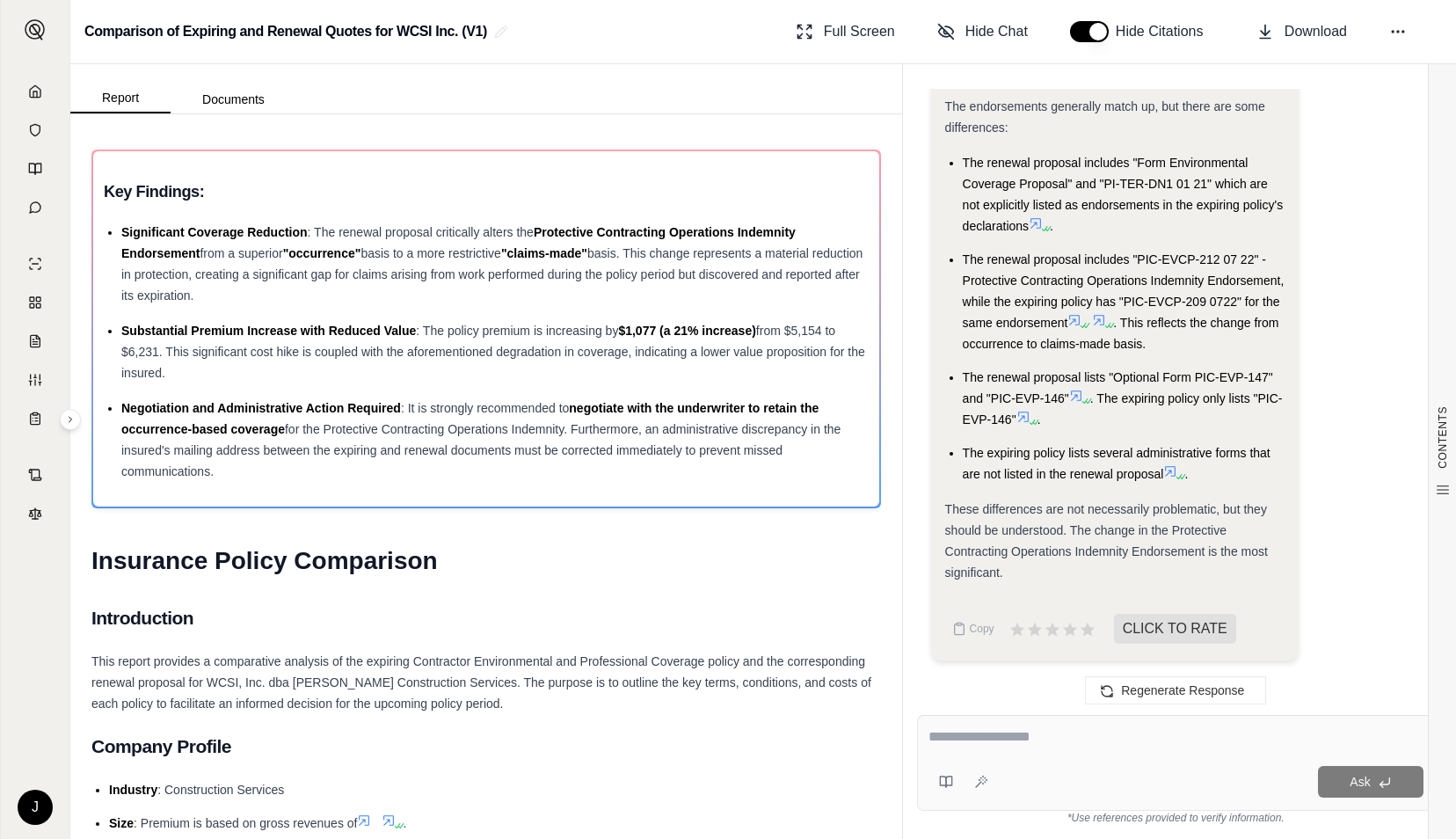
click at [1043, 731] on textarea at bounding box center [1176, 736] width 496 height 21
paste textarea "**********"
type textarea "**********"
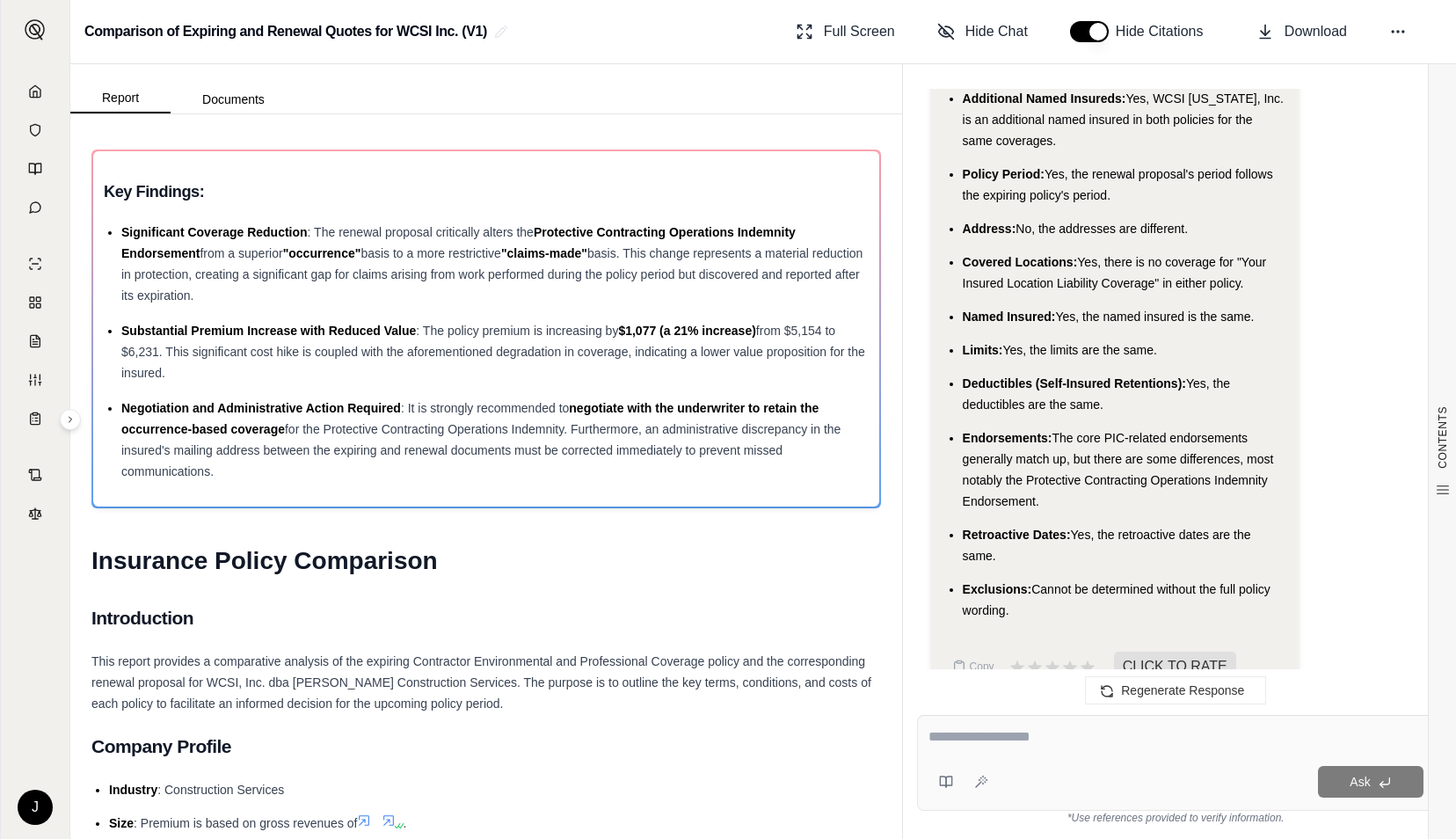
scroll to position [10698, 0]
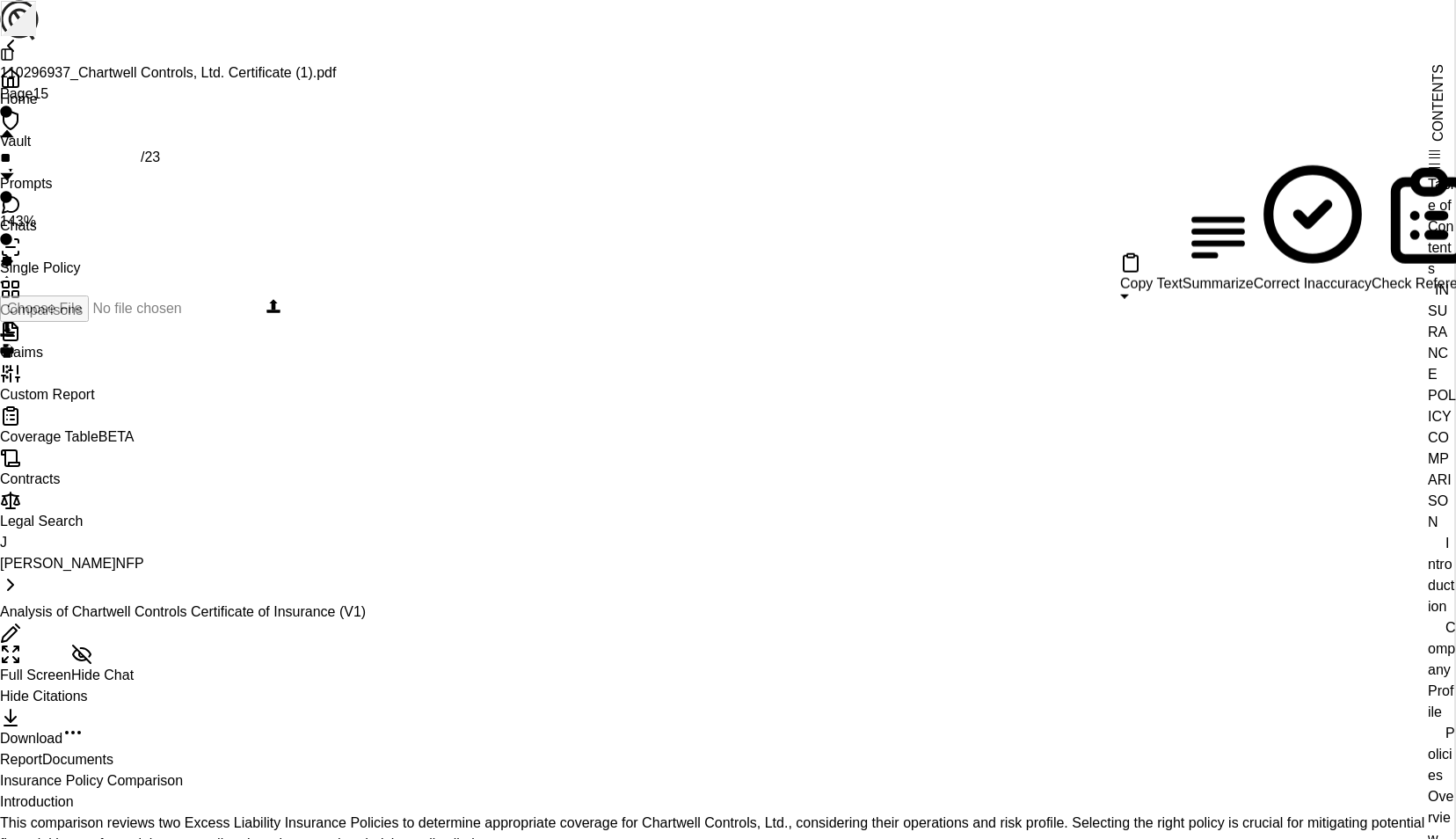
scroll to position [14200, 0]
